Goal: Task Accomplishment & Management: Manage account settings

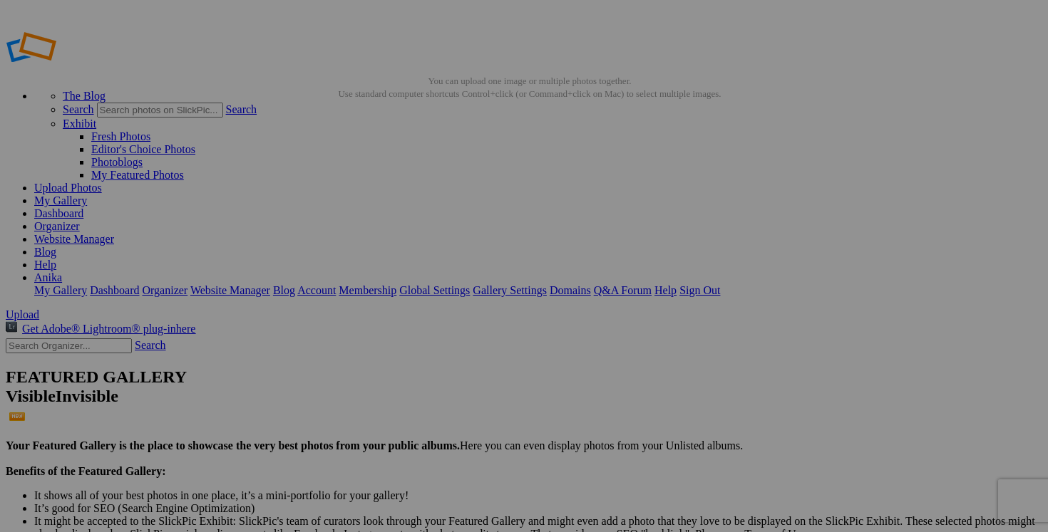
type input "AUTOMNE HOMME"
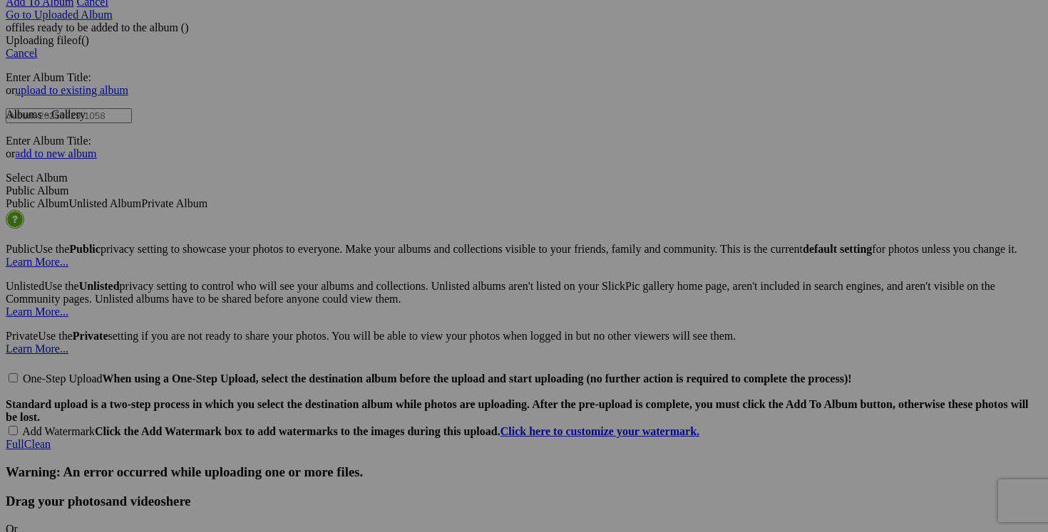
scroll to position [2955, 0]
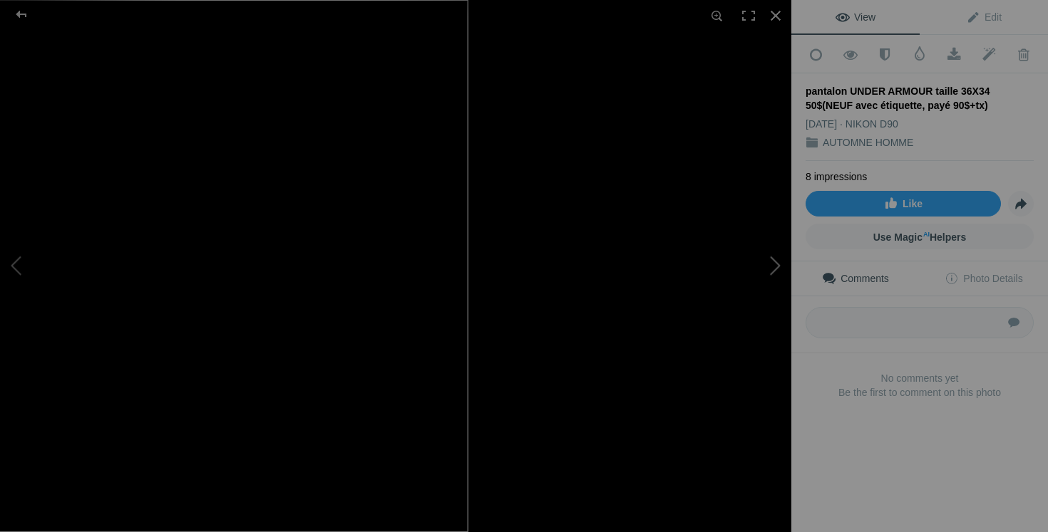
click at [724, 297] on button at bounding box center [737, 266] width 107 height 192
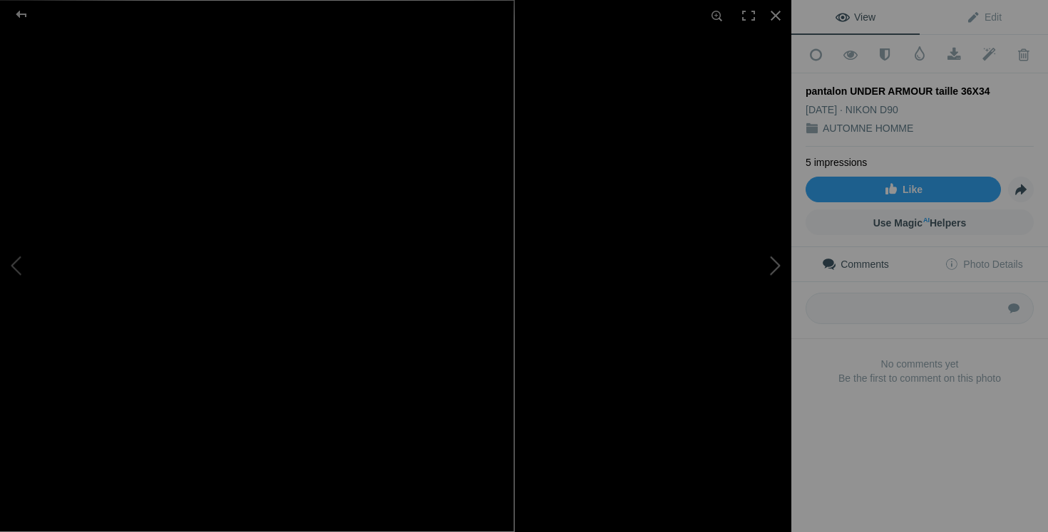
click at [761, 262] on button at bounding box center [737, 266] width 107 height 192
click at [778, 269] on button at bounding box center [737, 266] width 107 height 192
click at [654, 274] on div "pantalon UNDER ARMOUR taille 36X34" at bounding box center [395, 266] width 791 height 532
click at [766, 272] on button at bounding box center [737, 266] width 107 height 192
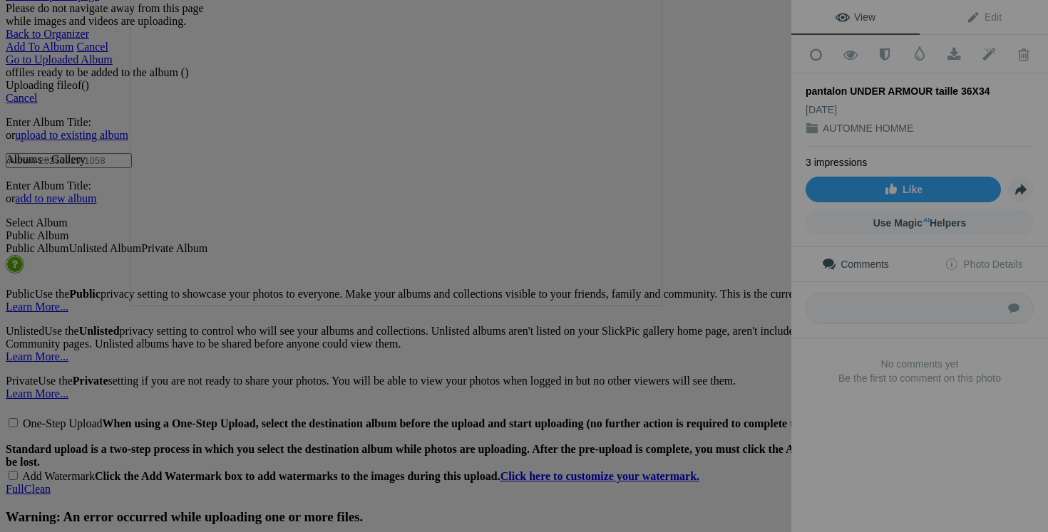
click at [710, 295] on button at bounding box center [737, 266] width 107 height 192
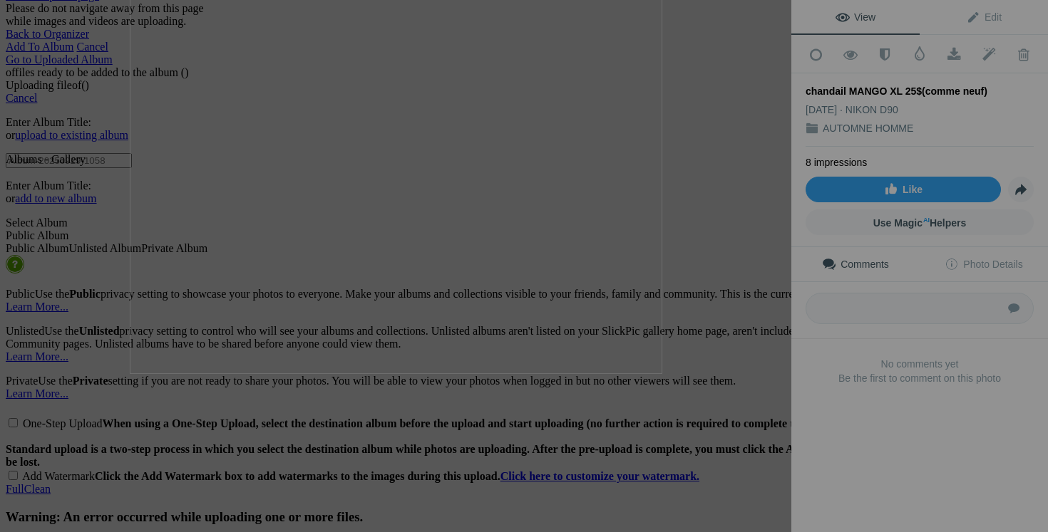
click at [721, 307] on button at bounding box center [737, 266] width 107 height 192
click at [732, 290] on button at bounding box center [737, 266] width 107 height 192
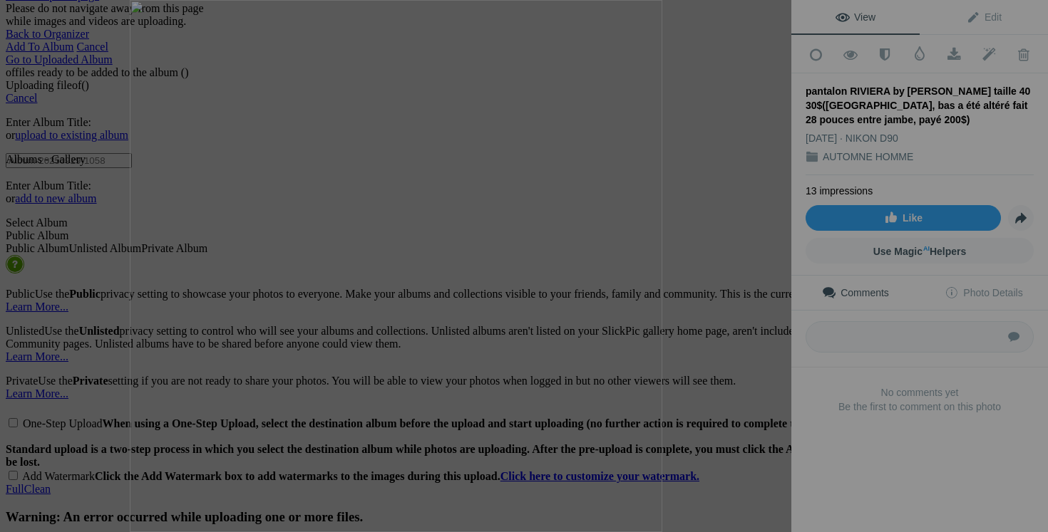
click at [773, 16] on div at bounding box center [775, 15] width 31 height 31
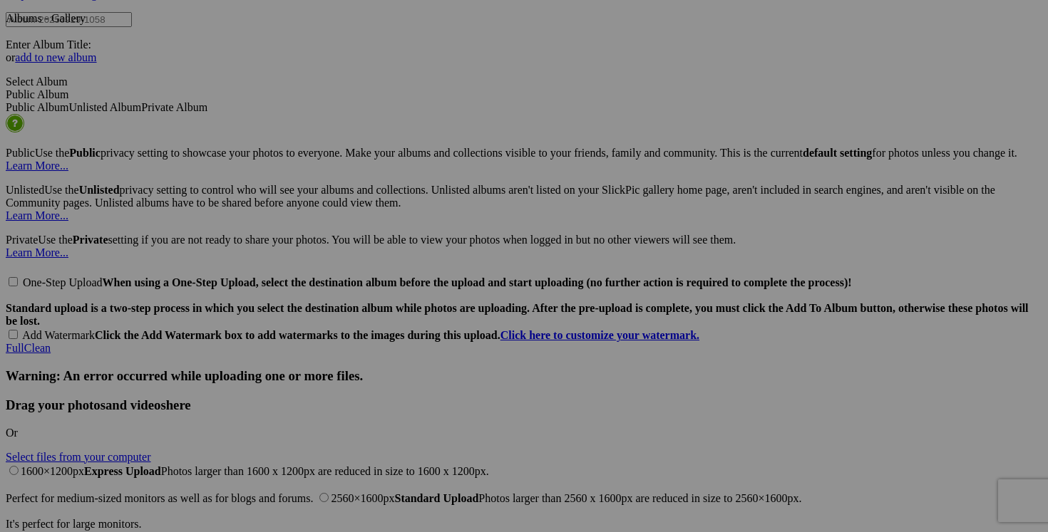
scroll to position [0, 177]
drag, startPoint x: 217, startPoint y: 280, endPoint x: 324, endPoint y: 286, distance: 107.1
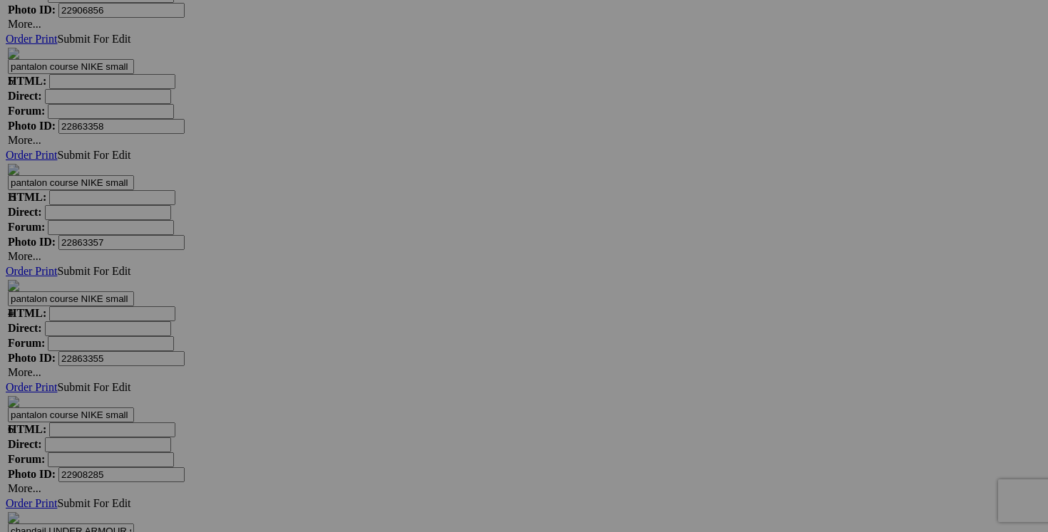
scroll to position [0, 93]
drag, startPoint x: 870, startPoint y: 254, endPoint x: 997, endPoint y: 252, distance: 126.2
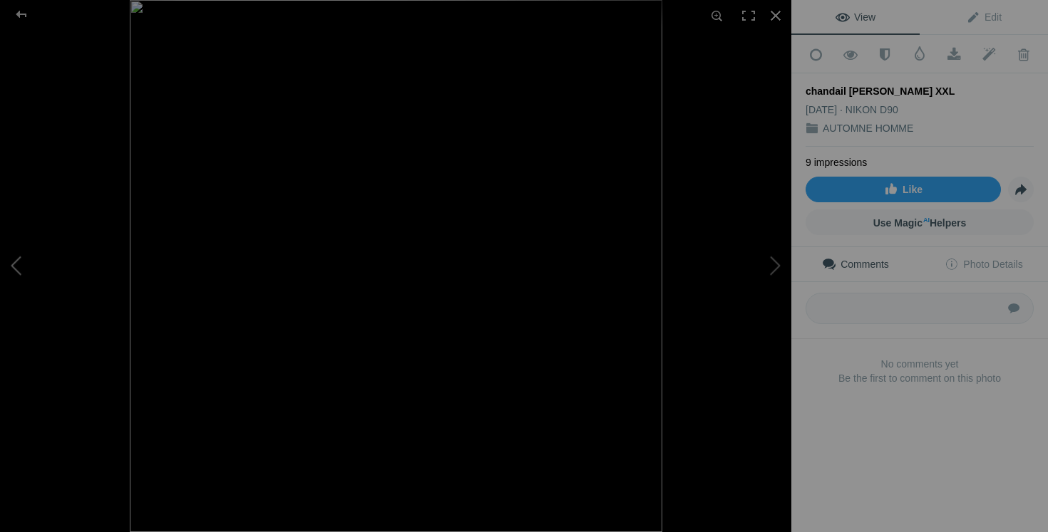
click at [26, 267] on button at bounding box center [53, 266] width 107 height 192
click at [773, 19] on div at bounding box center [775, 15] width 31 height 31
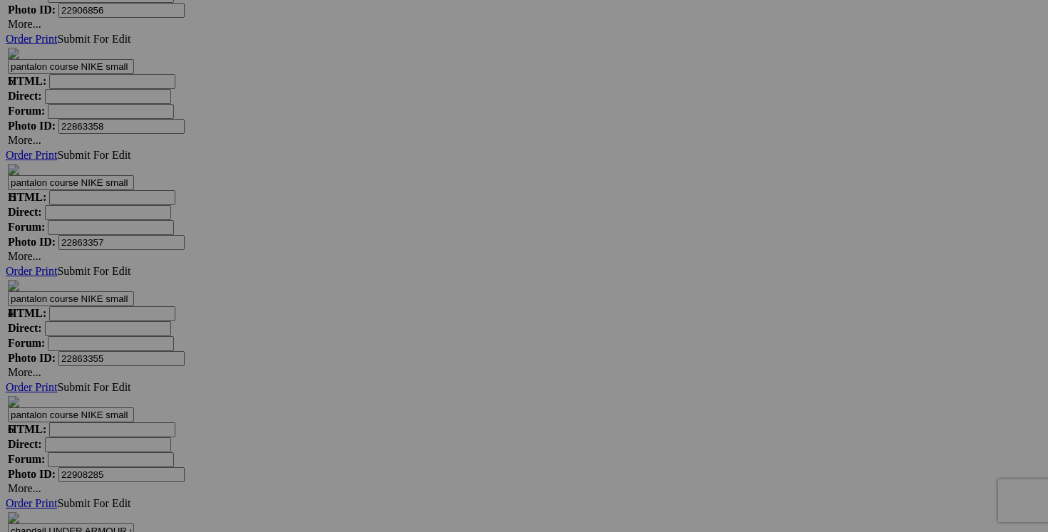
drag, startPoint x: 617, startPoint y: 253, endPoint x: 714, endPoint y: 257, distance: 97.0
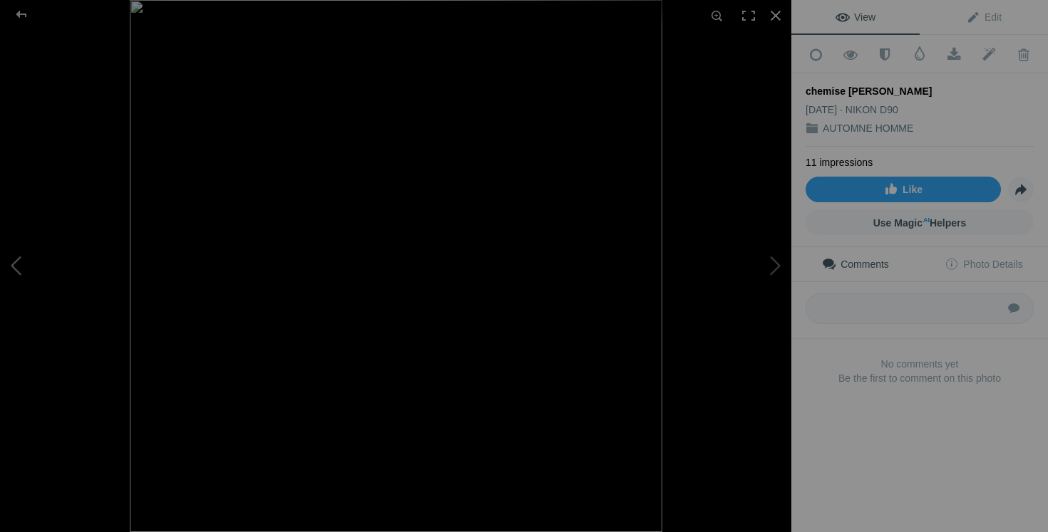
click at [44, 284] on button at bounding box center [53, 266] width 107 height 192
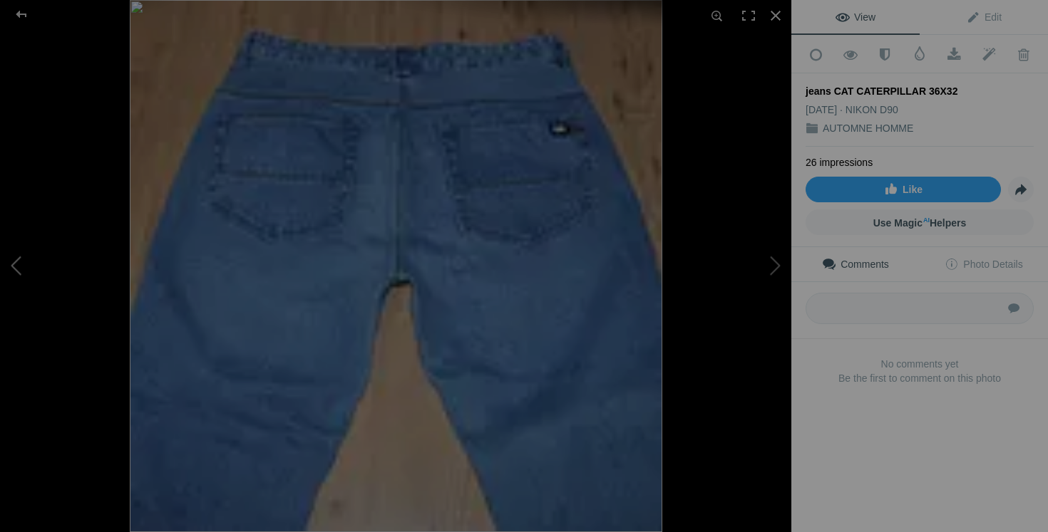
click at [44, 284] on button at bounding box center [53, 266] width 107 height 192
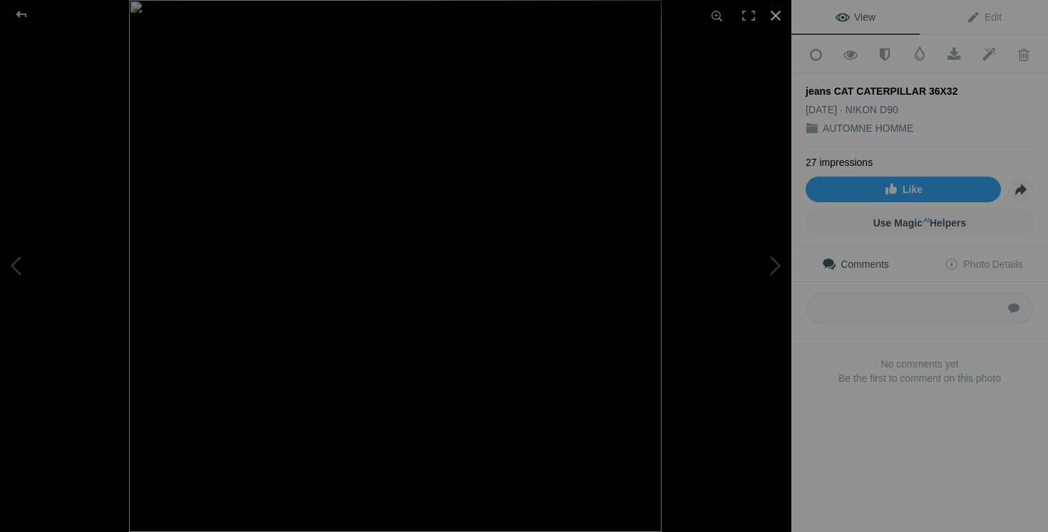
click at [777, 18] on div at bounding box center [775, 15] width 31 height 31
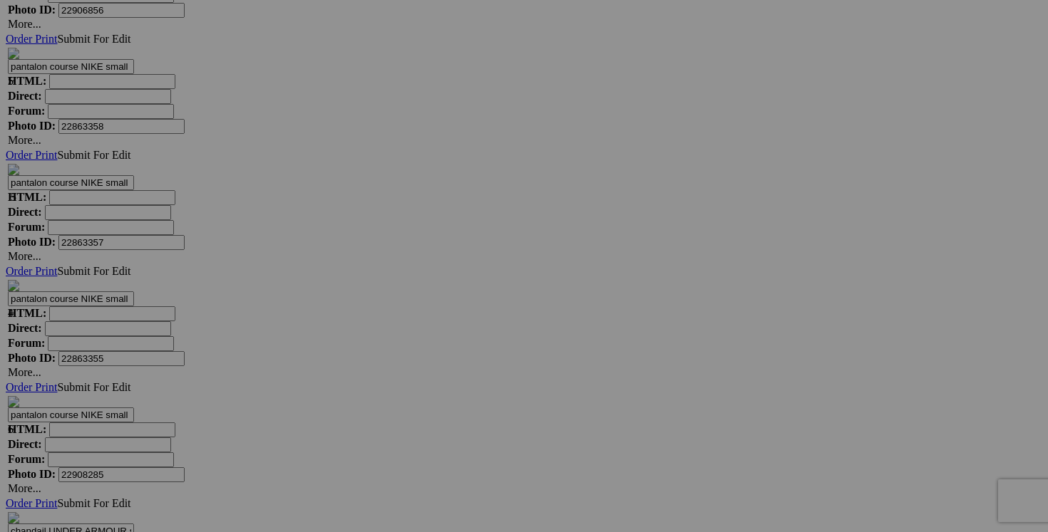
scroll to position [0, 72]
drag, startPoint x: 217, startPoint y: 254, endPoint x: 345, endPoint y: 262, distance: 128.5
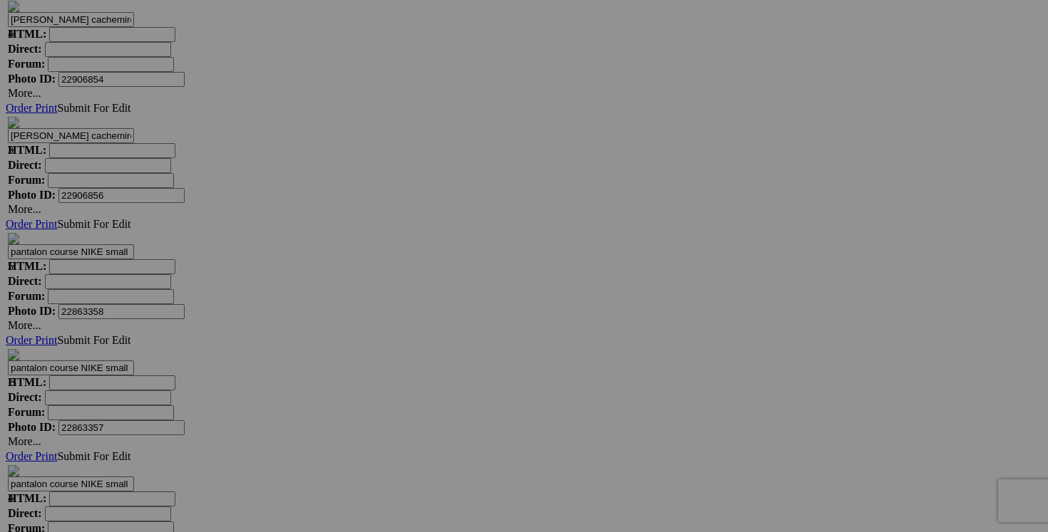
scroll to position [0, 168]
drag, startPoint x: 599, startPoint y: 256, endPoint x: 724, endPoint y: 257, distance: 124.0
drag, startPoint x: 470, startPoint y: 255, endPoint x: 587, endPoint y: 259, distance: 117.0
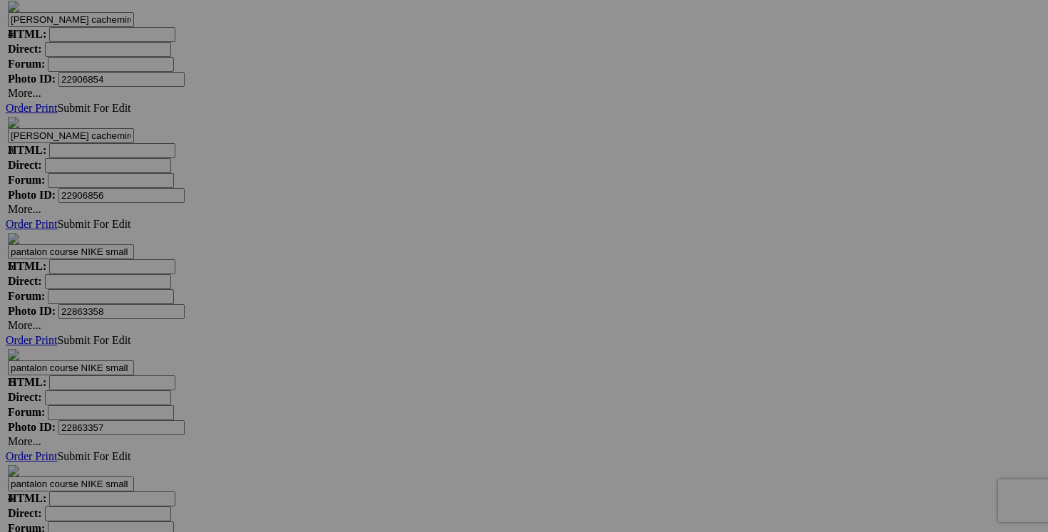
drag, startPoint x: 218, startPoint y: 375, endPoint x: 331, endPoint y: 384, distance: 113.7
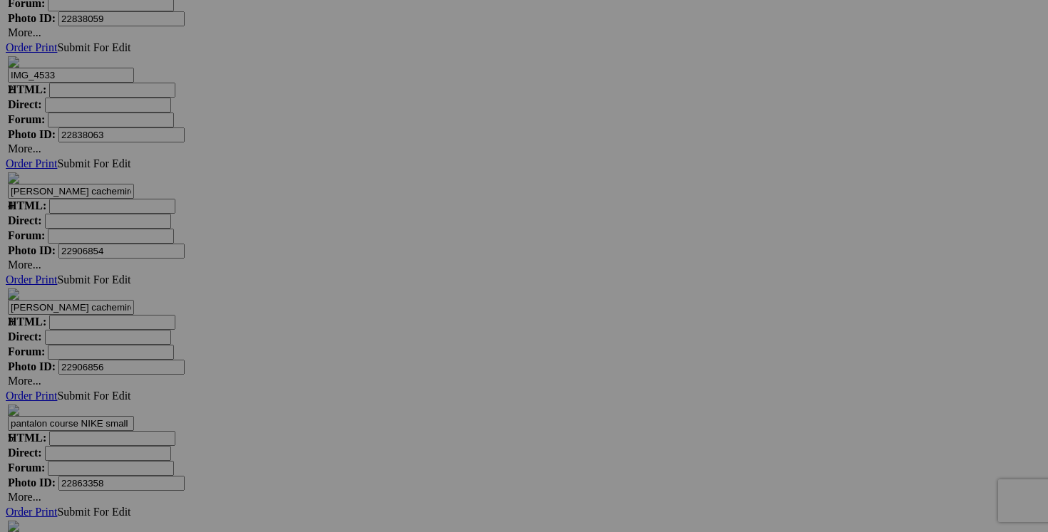
scroll to position [4735, 0]
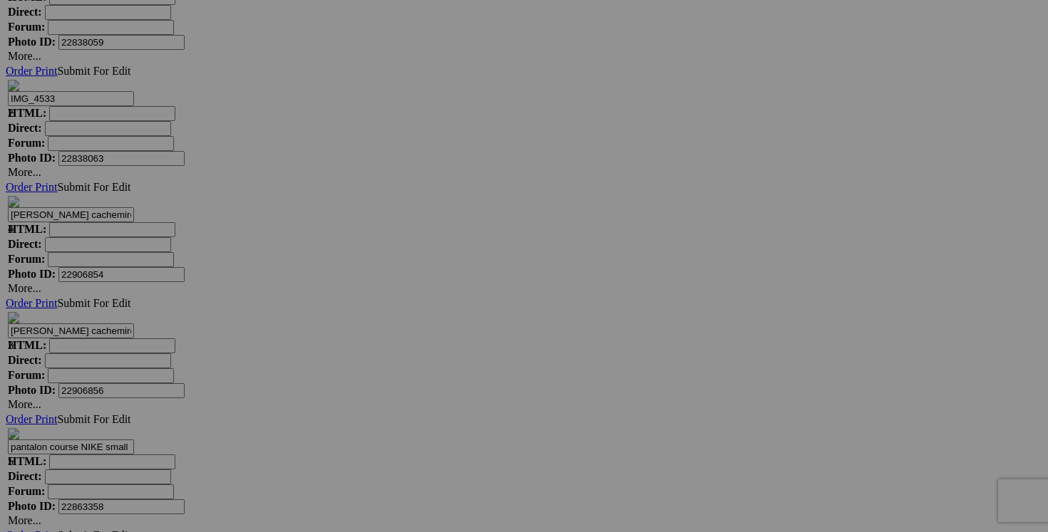
drag, startPoint x: 726, startPoint y: 272, endPoint x: 843, endPoint y: 273, distance: 117.6
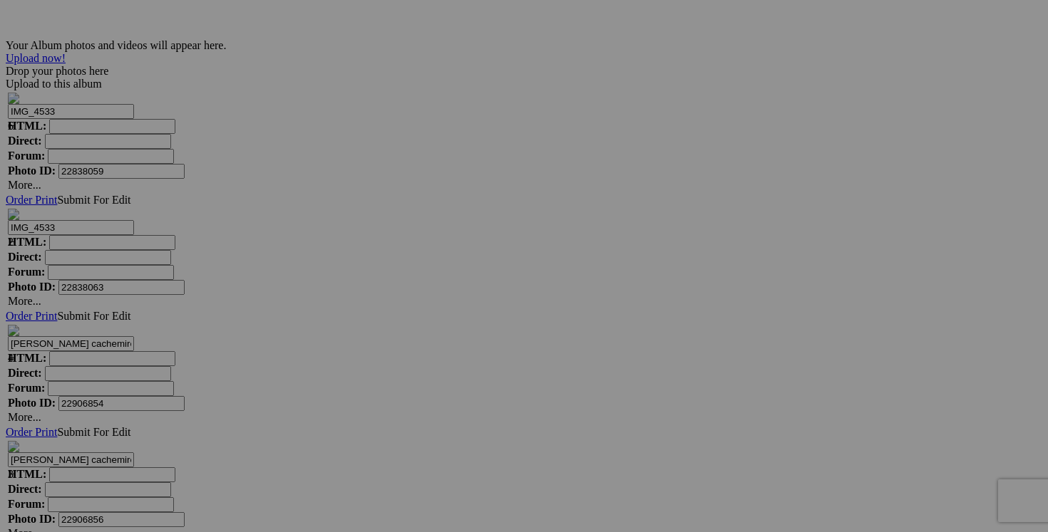
scroll to position [0, 140]
drag, startPoint x: 851, startPoint y: 219, endPoint x: 979, endPoint y: 223, distance: 127.7
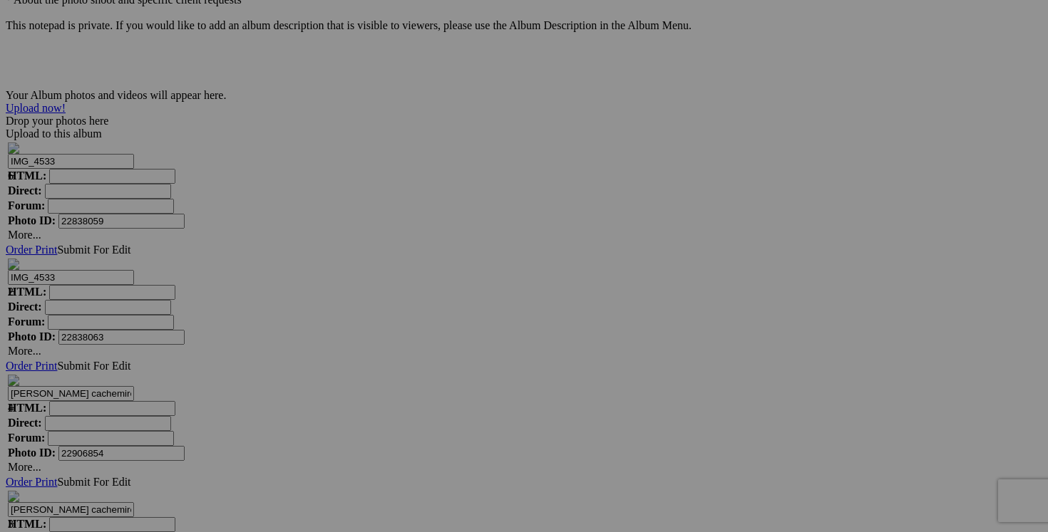
scroll to position [0, 63]
drag, startPoint x: 219, startPoint y: 269, endPoint x: 336, endPoint y: 275, distance: 117.8
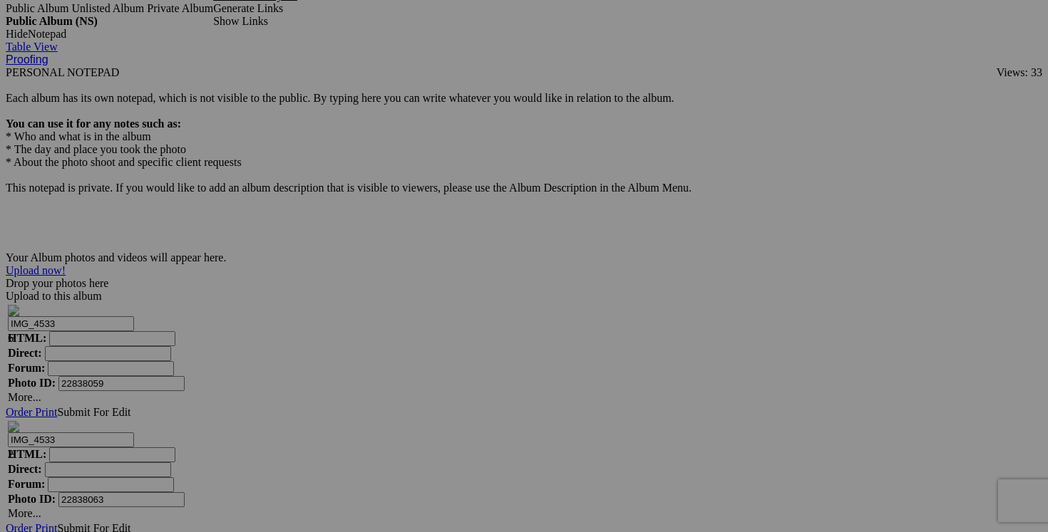
scroll to position [0, 68]
drag, startPoint x: 598, startPoint y: 250, endPoint x: 716, endPoint y: 252, distance: 117.6
drag, startPoint x: 217, startPoint y: 250, endPoint x: 331, endPoint y: 253, distance: 113.4
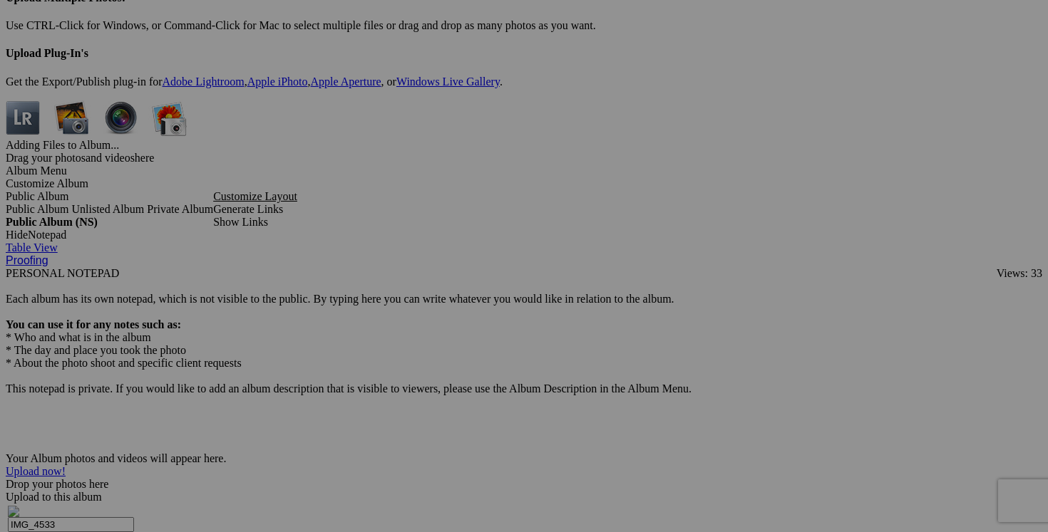
scroll to position [0, 31]
drag, startPoint x: 724, startPoint y: 271, endPoint x: 834, endPoint y: 272, distance: 109.8
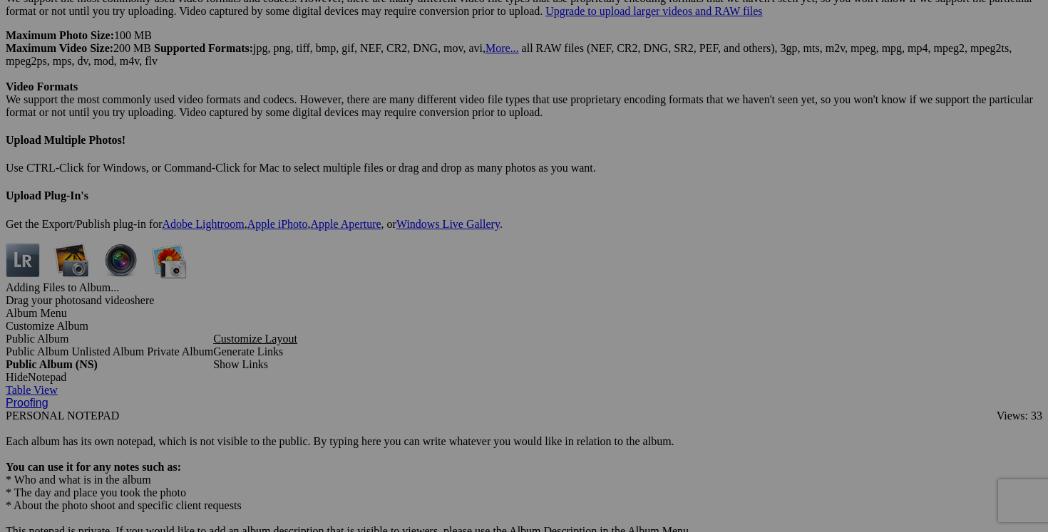
scroll to position [0, 60]
drag, startPoint x: 853, startPoint y: 233, endPoint x: 972, endPoint y: 236, distance: 119.1
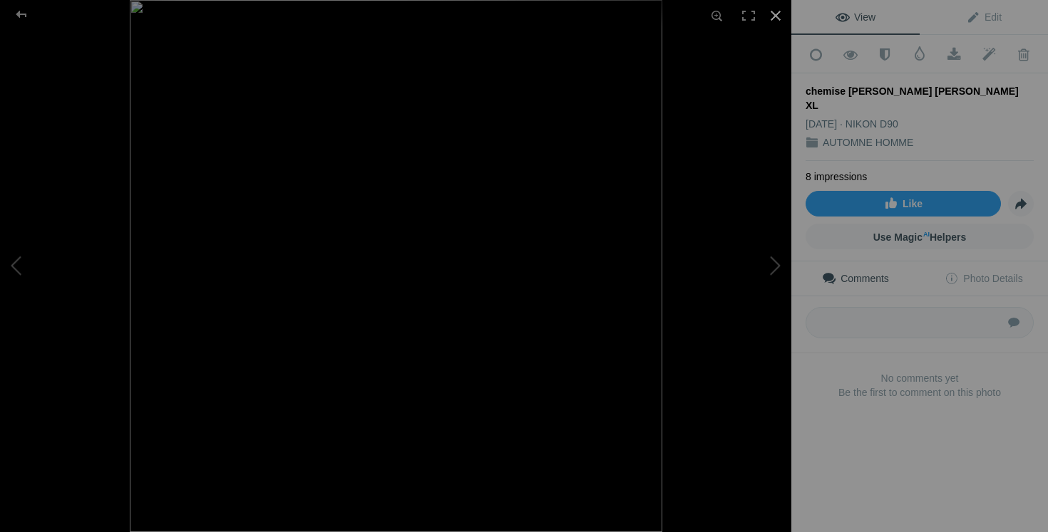
click at [774, 14] on div at bounding box center [775, 15] width 31 height 31
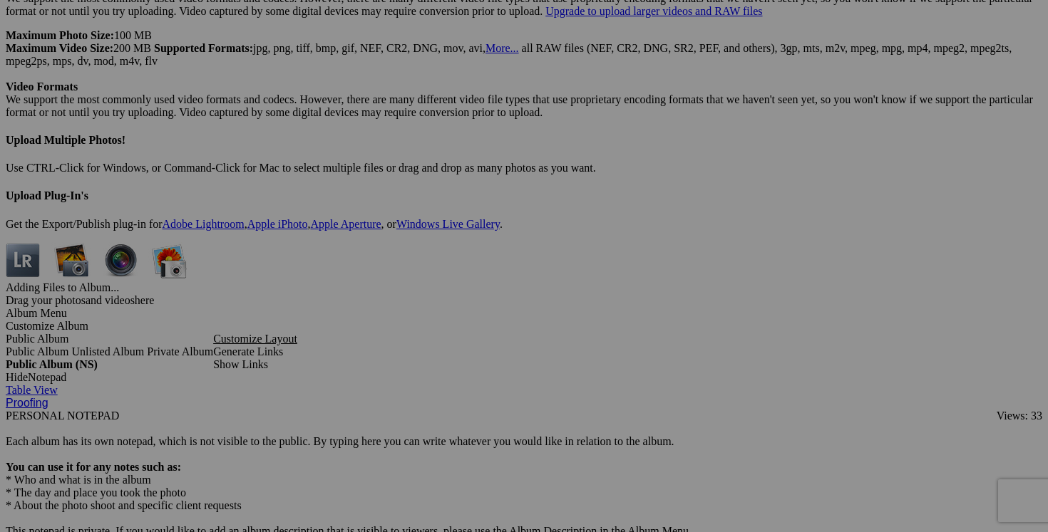
scroll to position [0, 55]
drag, startPoint x: 470, startPoint y: 234, endPoint x: 609, endPoint y: 230, distance: 139.1
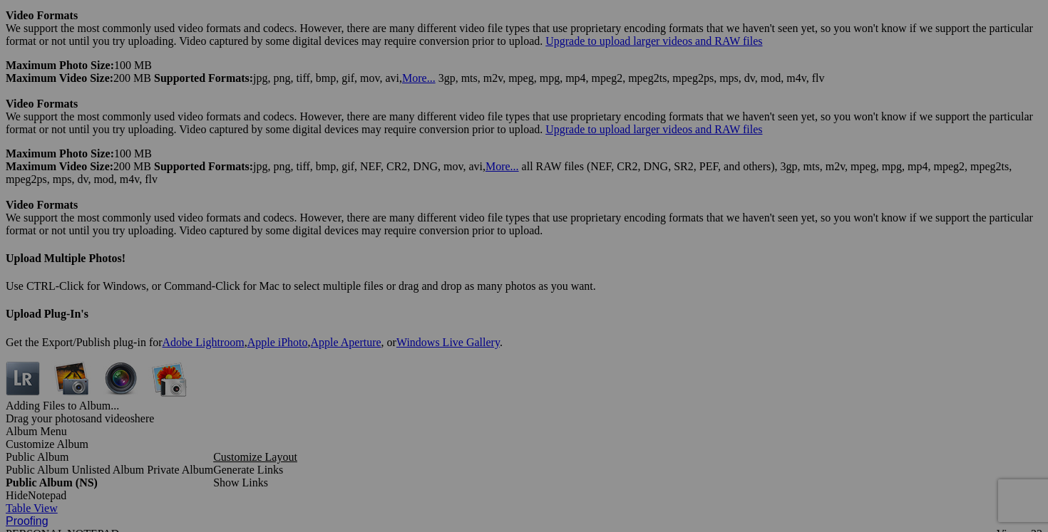
scroll to position [0, 93]
drag, startPoint x: 217, startPoint y: 353, endPoint x: 331, endPoint y: 356, distance: 114.1
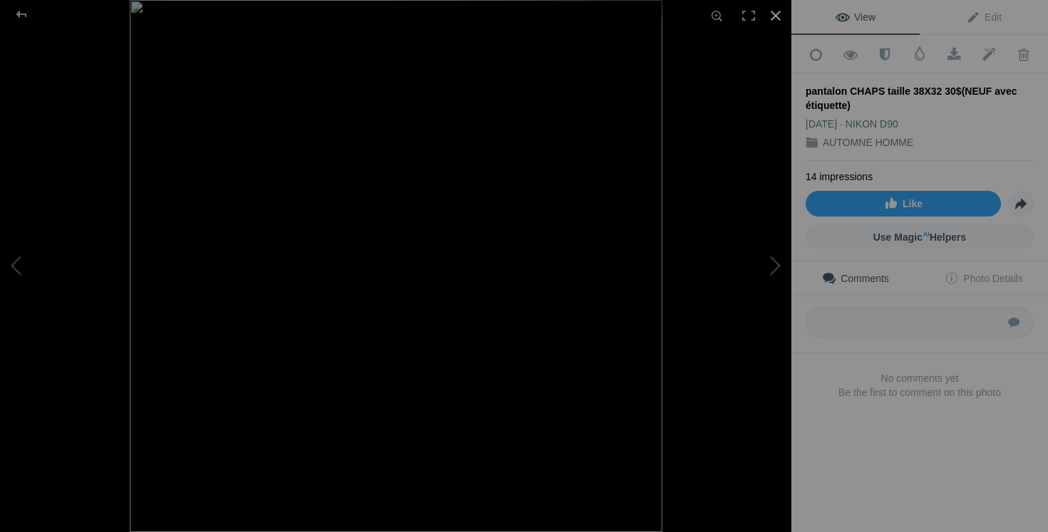
click at [778, 10] on div at bounding box center [775, 15] width 31 height 31
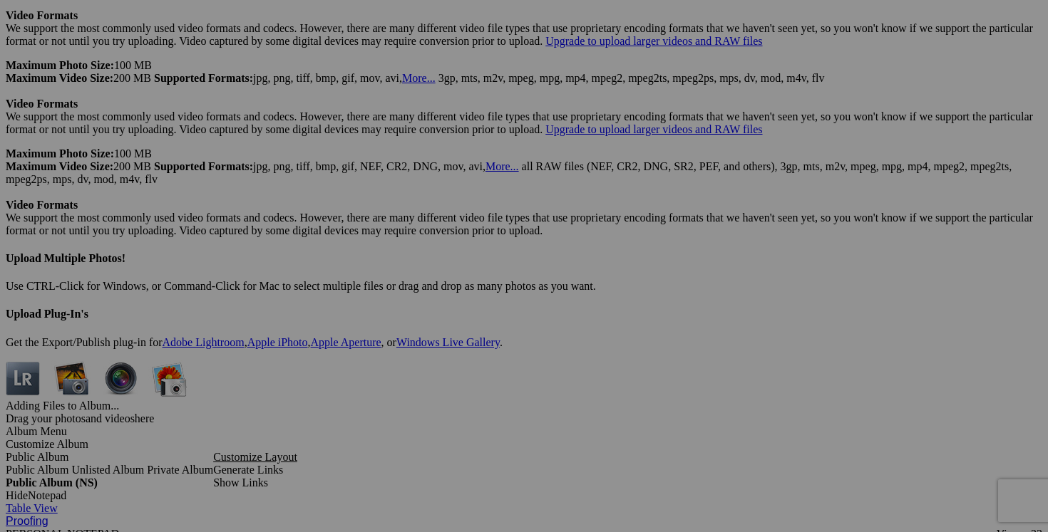
click at [778, 10] on div at bounding box center [775, 15] width 31 height 31
drag, startPoint x: 727, startPoint y: 170, endPoint x: 846, endPoint y: 175, distance: 119.2
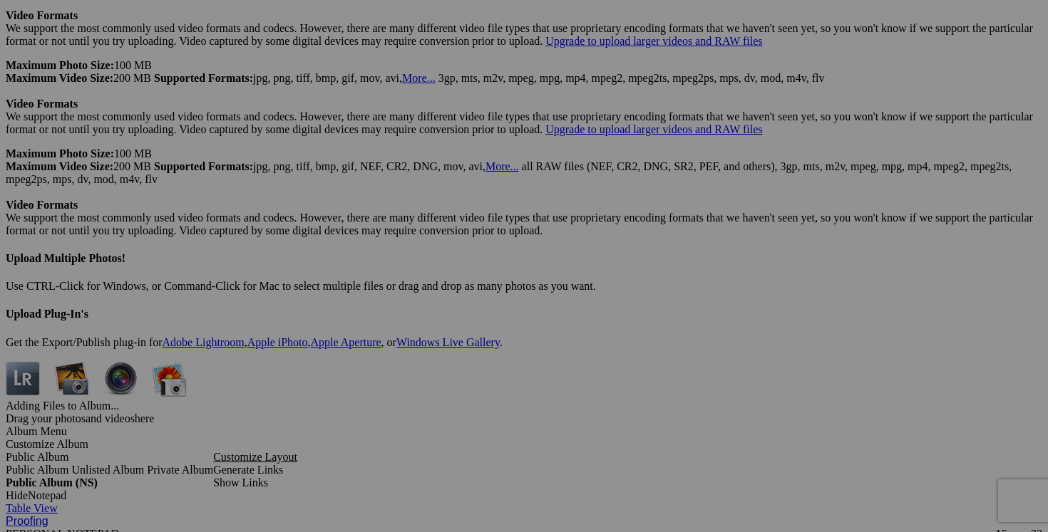
scroll to position [0, 0]
drag, startPoint x: 830, startPoint y: 170, endPoint x: 706, endPoint y: 155, distance: 125.7
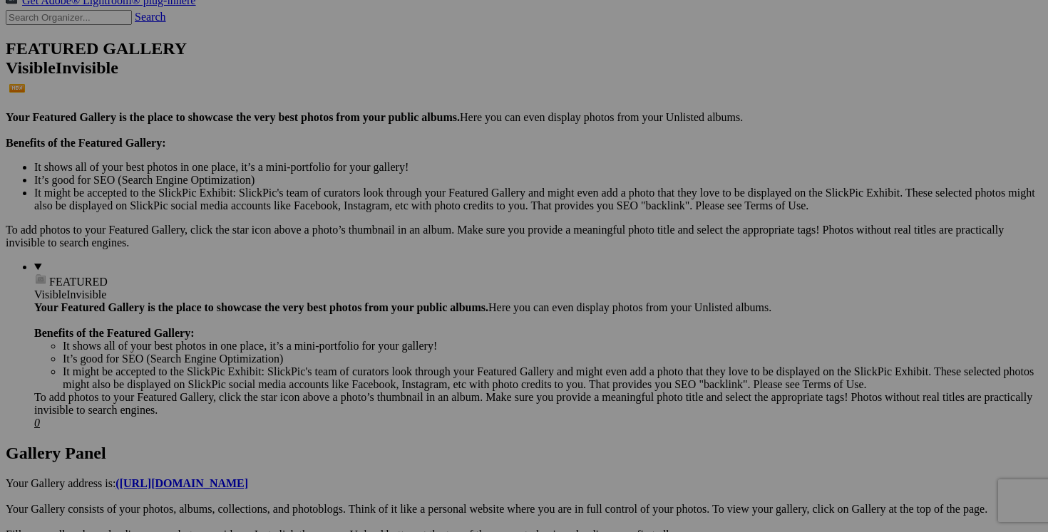
scroll to position [314, 0]
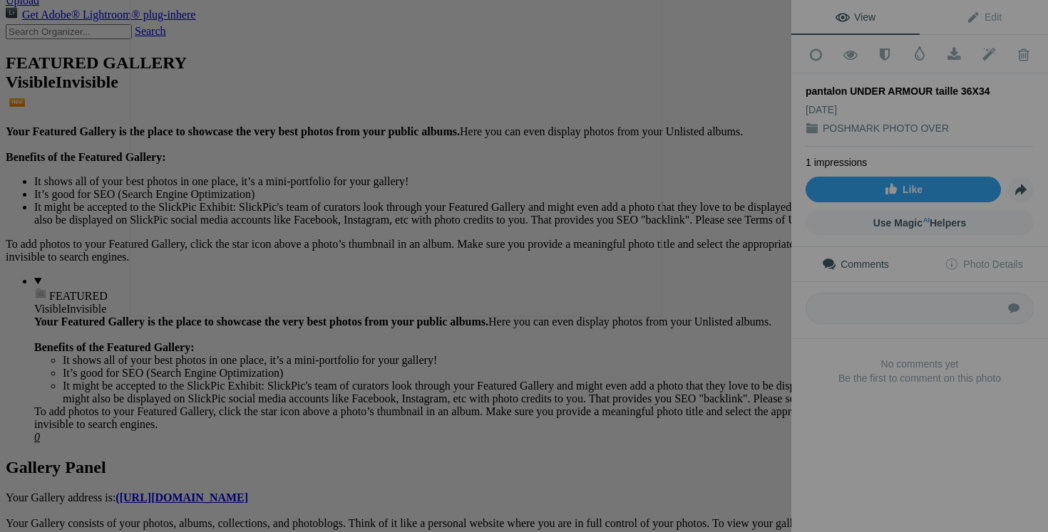
click at [720, 302] on button at bounding box center [737, 266] width 107 height 192
click at [740, 295] on button at bounding box center [737, 266] width 107 height 192
click at [729, 274] on button at bounding box center [737, 266] width 107 height 192
